Goal: Task Accomplishment & Management: Use online tool/utility

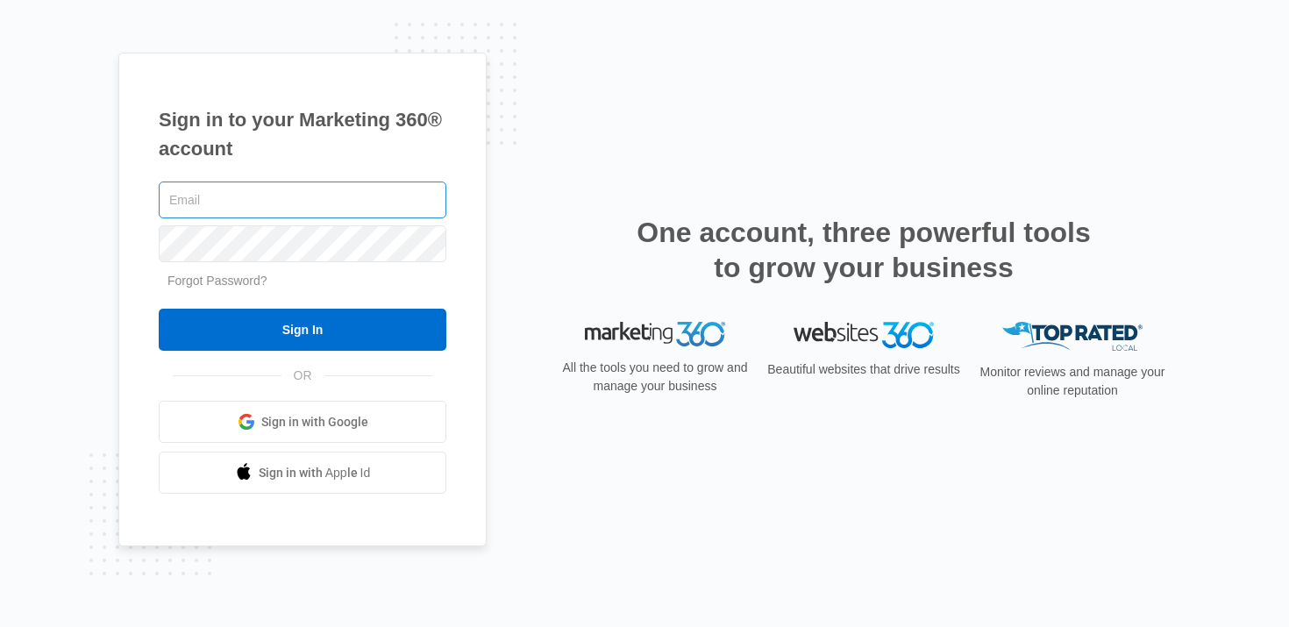
type input "tyler.brungardt@madwire.com"
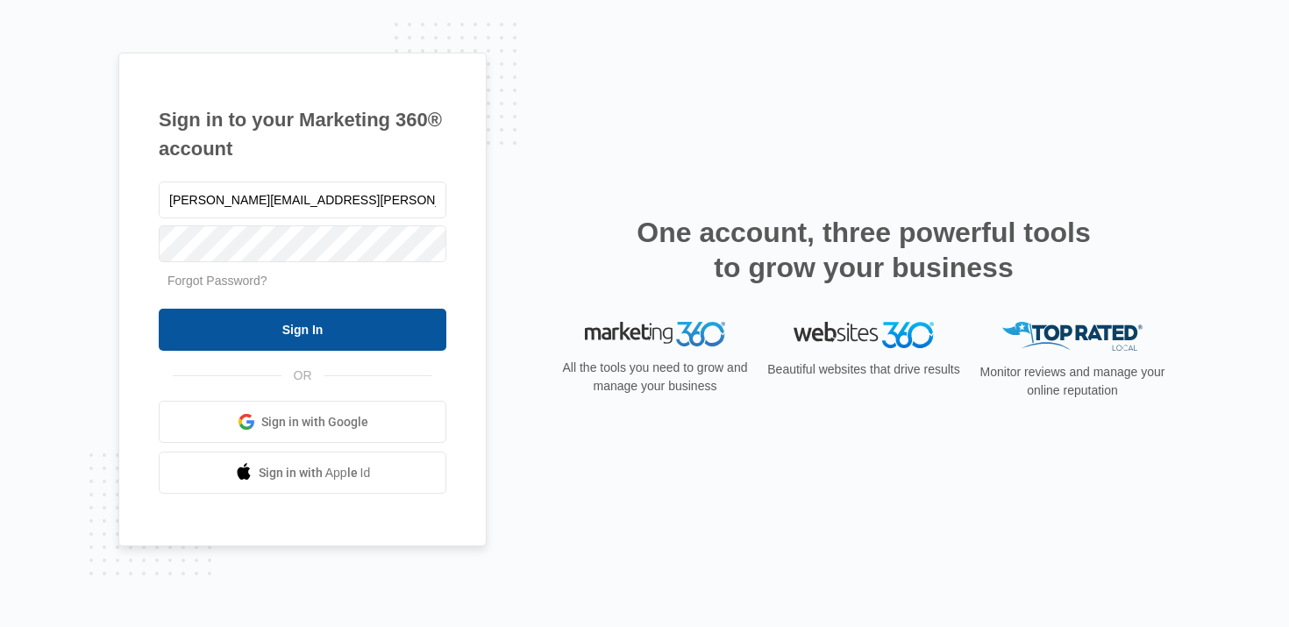
click at [293, 336] on input "Sign In" at bounding box center [303, 330] width 288 height 42
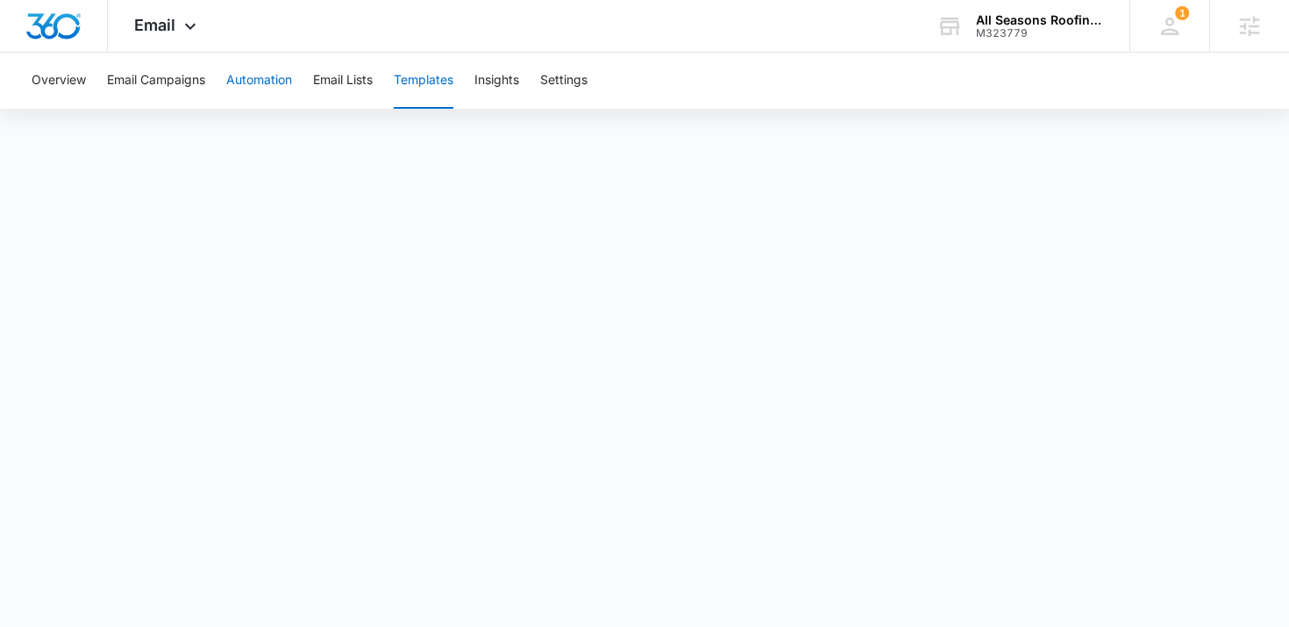
click at [273, 84] on button "Automation" at bounding box center [259, 81] width 66 height 56
